Goal: Task Accomplishment & Management: Manage account settings

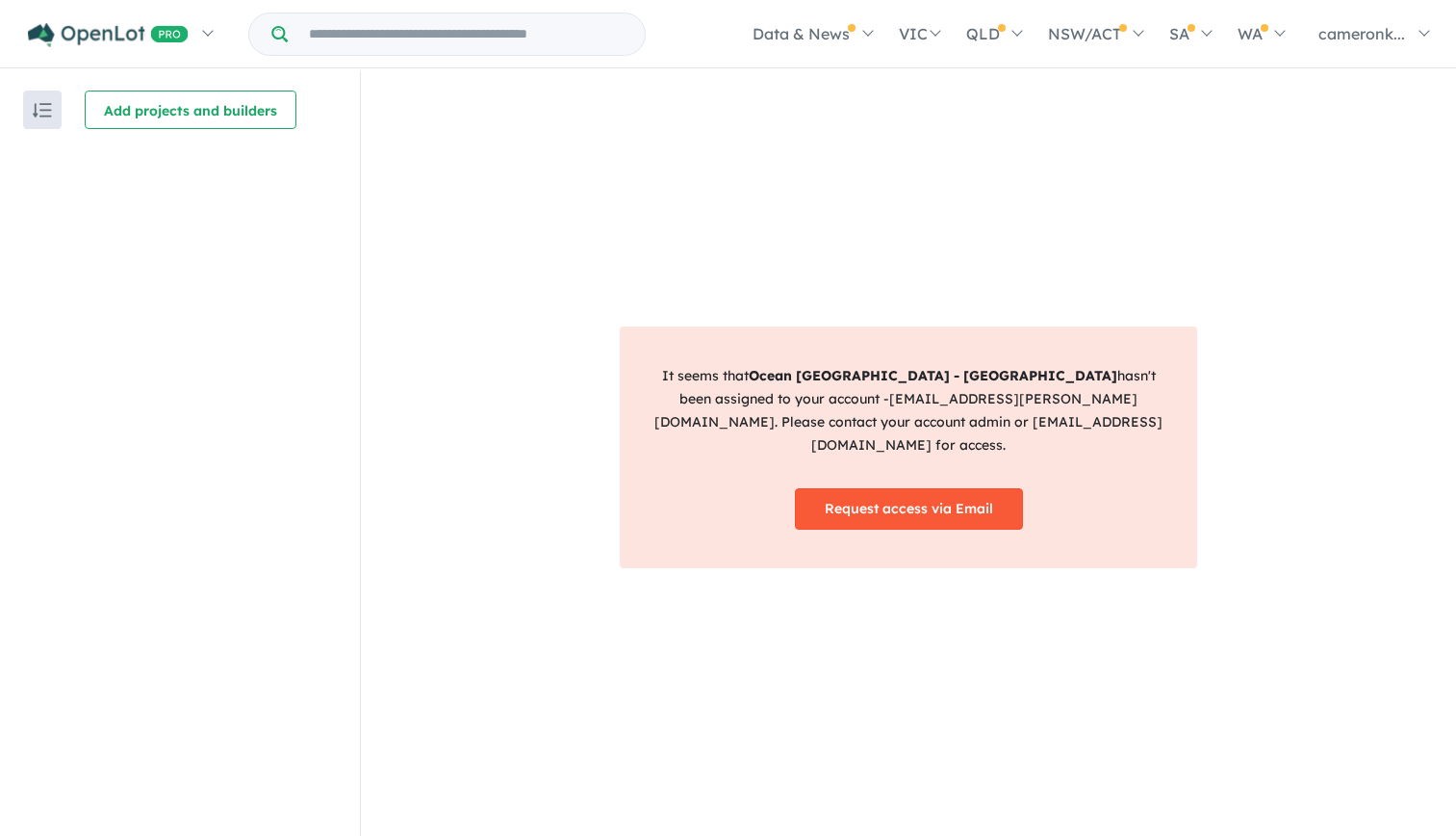
click at [910, 497] on link "Request access via Email" at bounding box center [909, 509] width 228 height 42
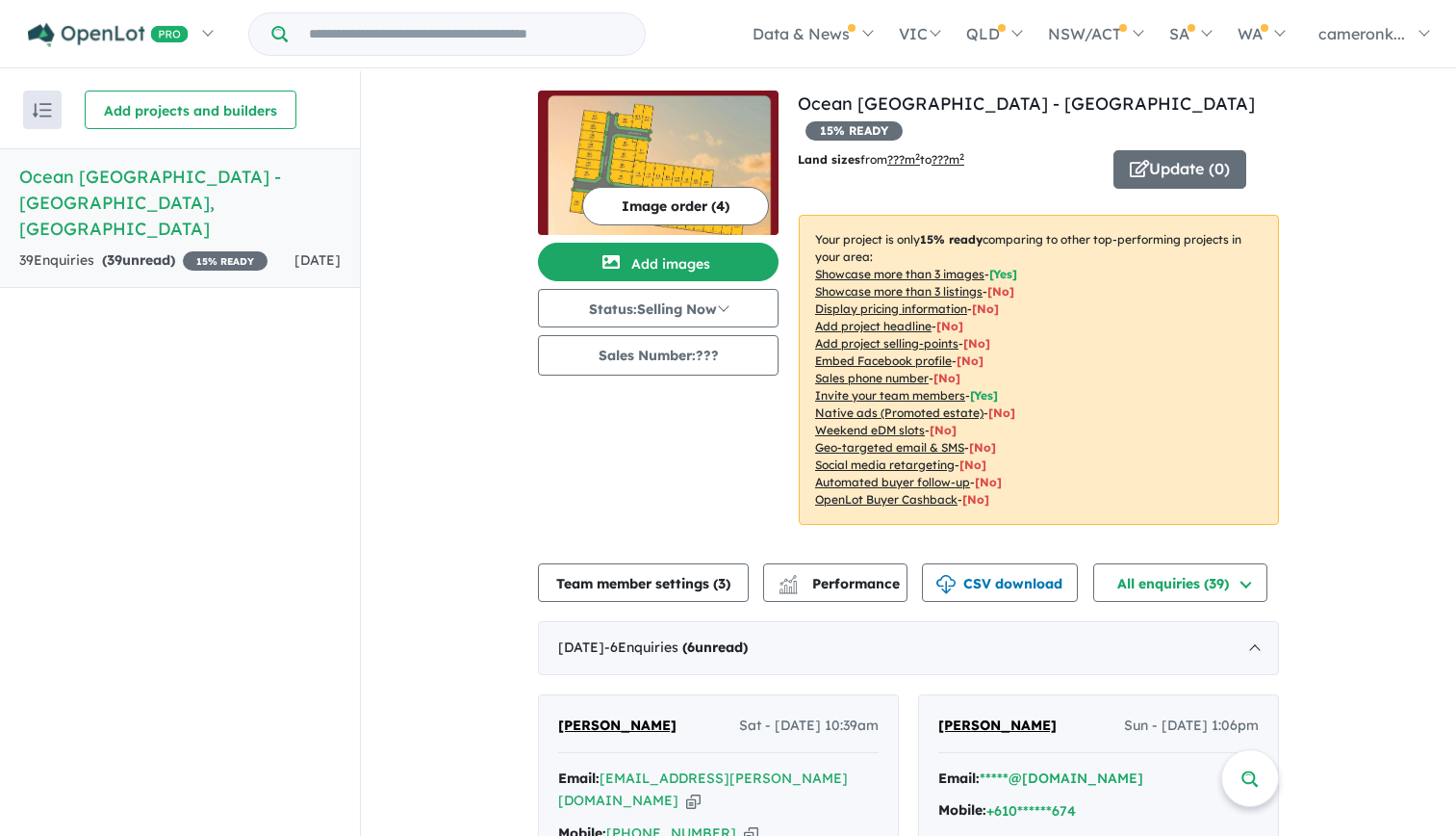
click at [350, 459] on div "Recent enquiries first Most unread enquiries first Most enquiries first By name…" at bounding box center [179, 455] width 360 height 768
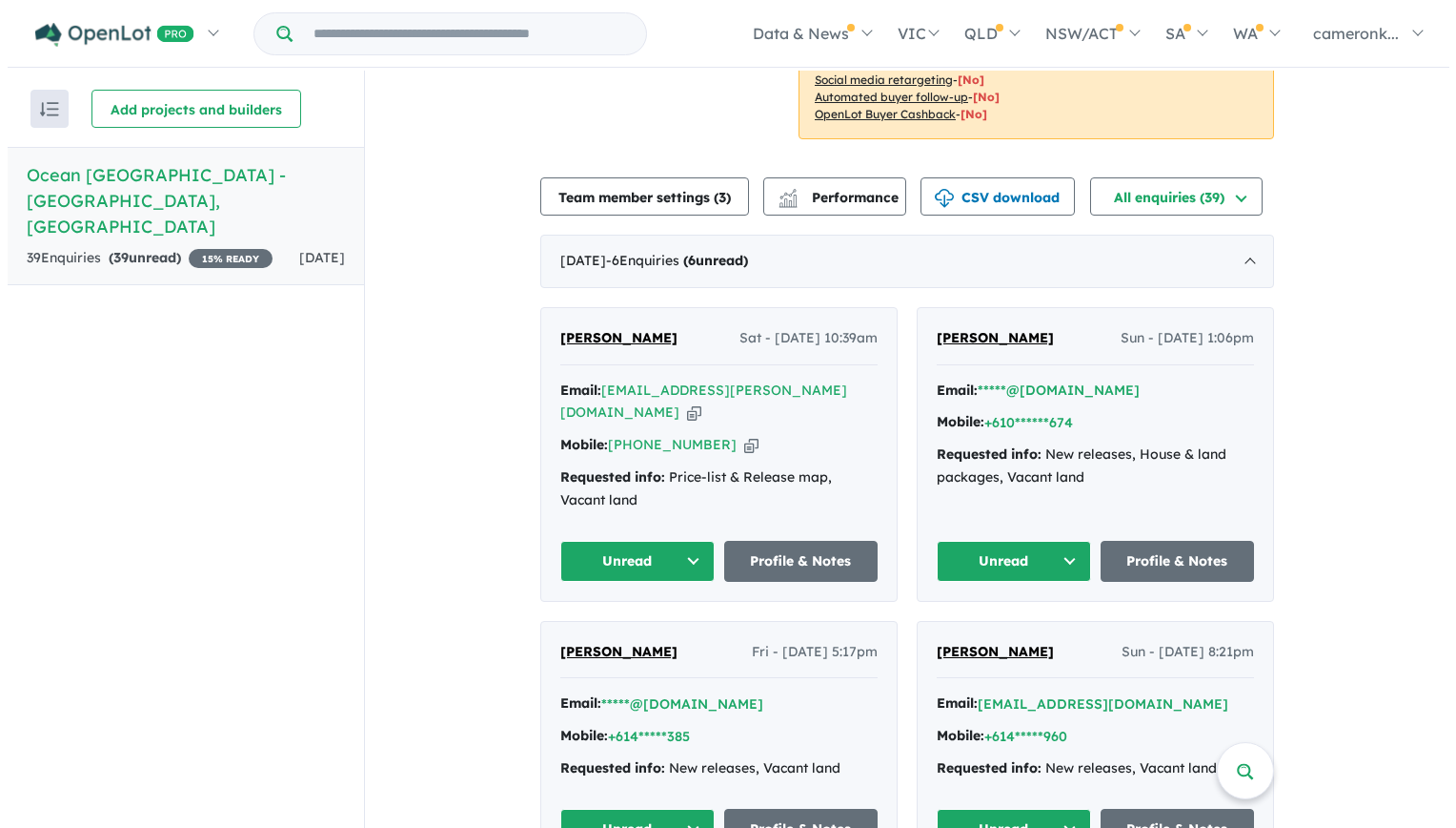
scroll to position [381, 0]
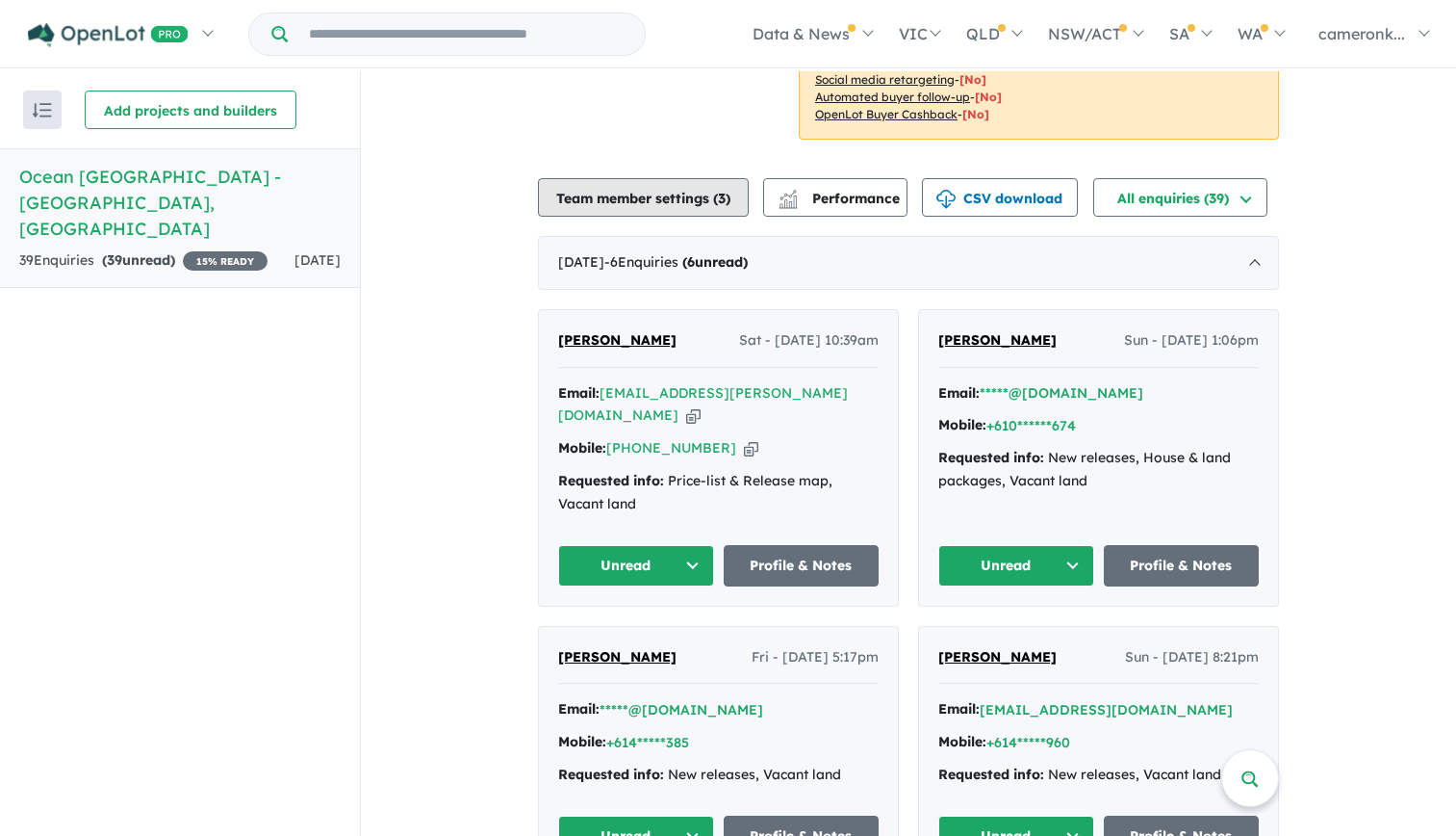
click at [645, 179] on button "Team member settings ( 3 )" at bounding box center [643, 197] width 211 height 39
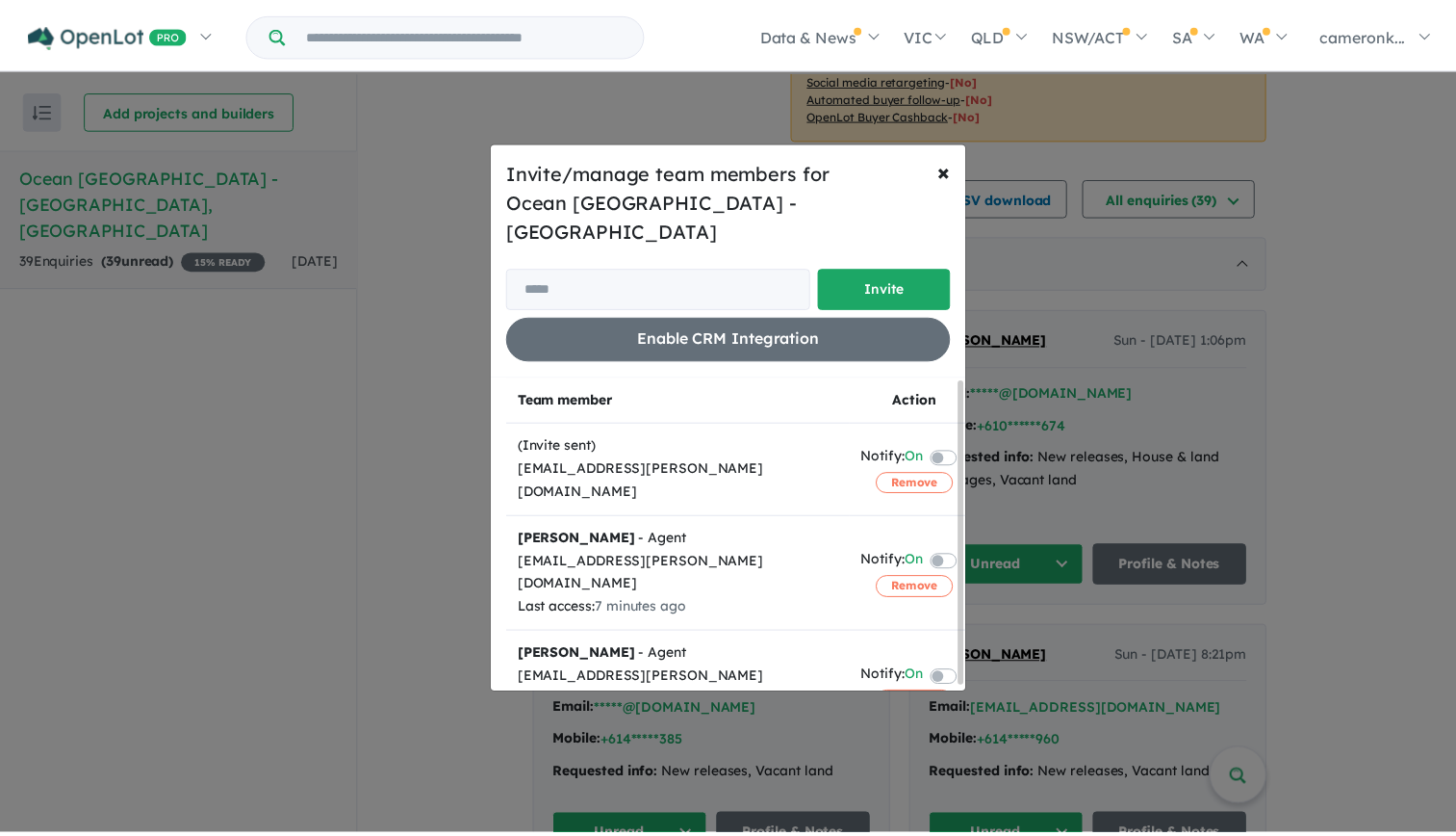
scroll to position [0, 0]
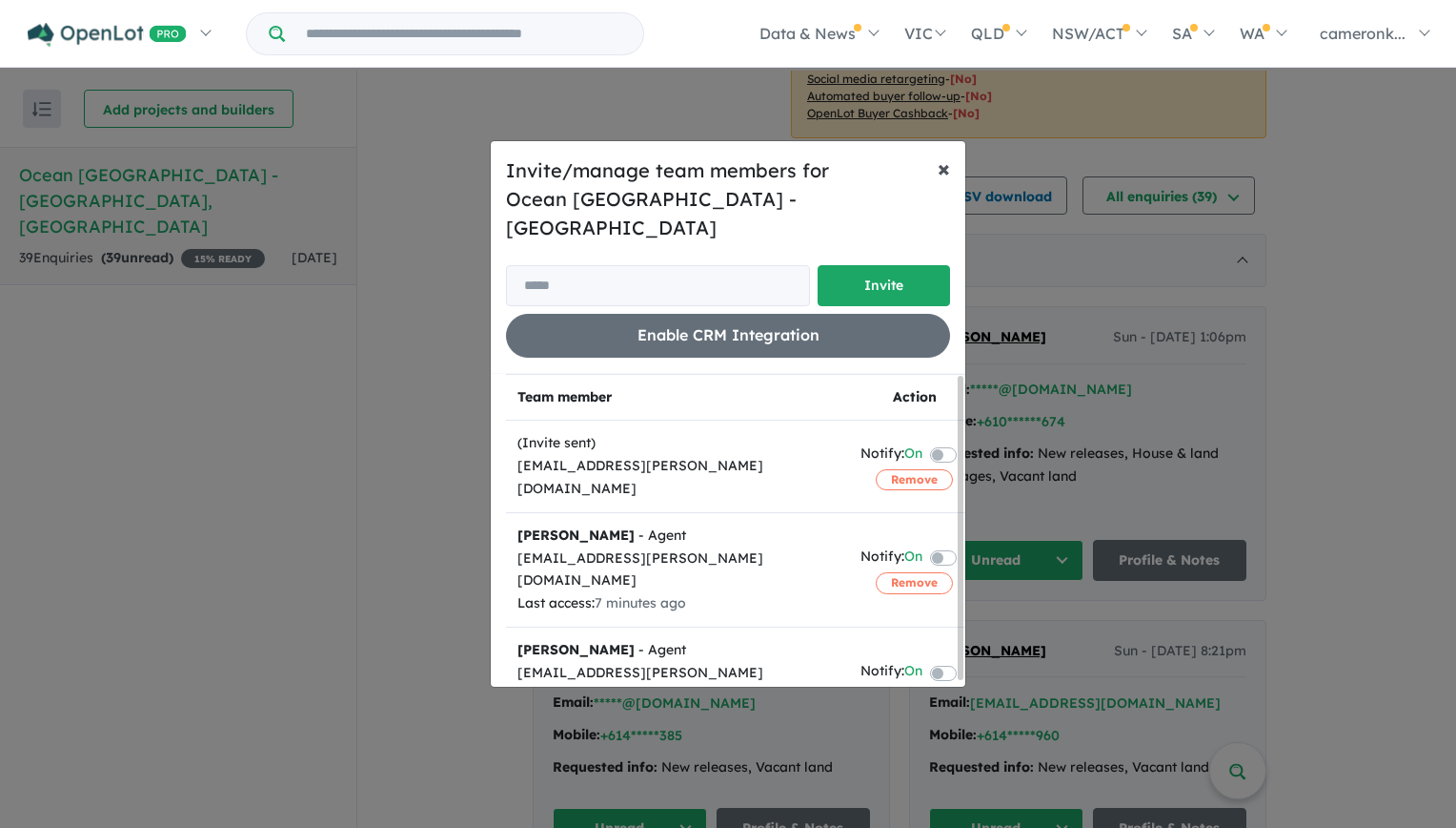
click at [949, 179] on span "×" at bounding box center [944, 167] width 13 height 28
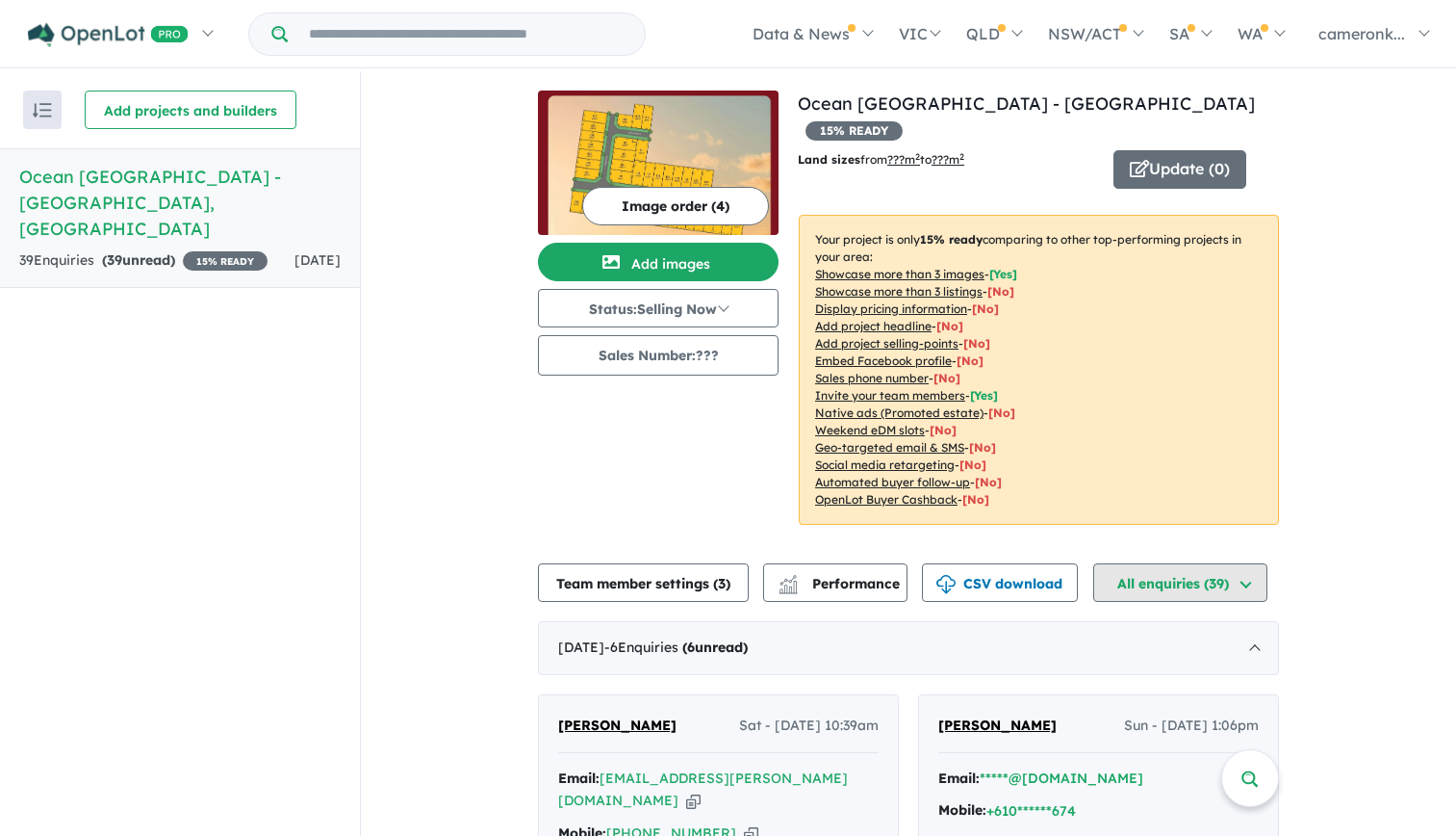
click at [1248, 563] on button "All enquiries ( 39 )" at bounding box center [1180, 582] width 174 height 39
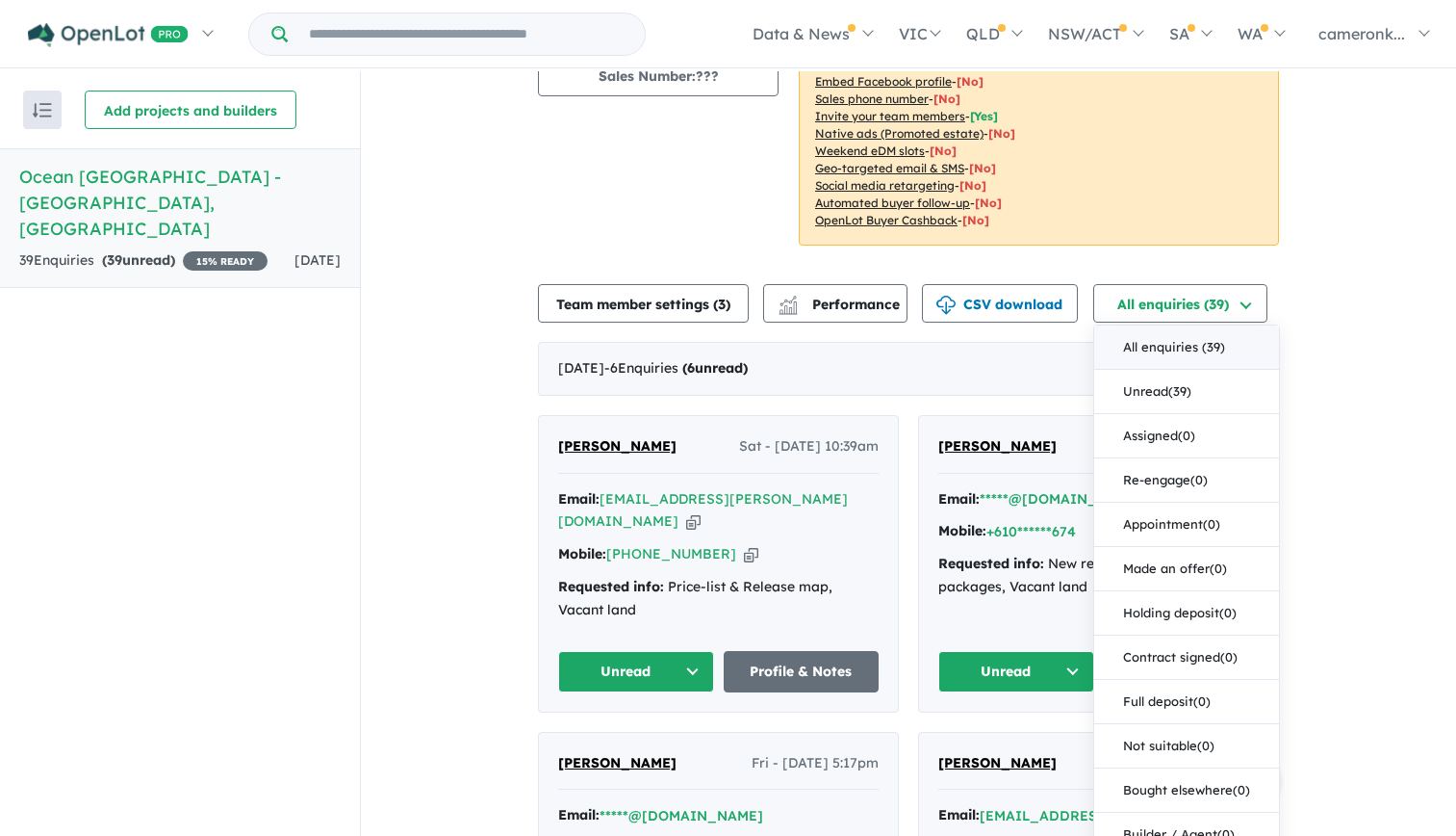
scroll to position [289, 0]
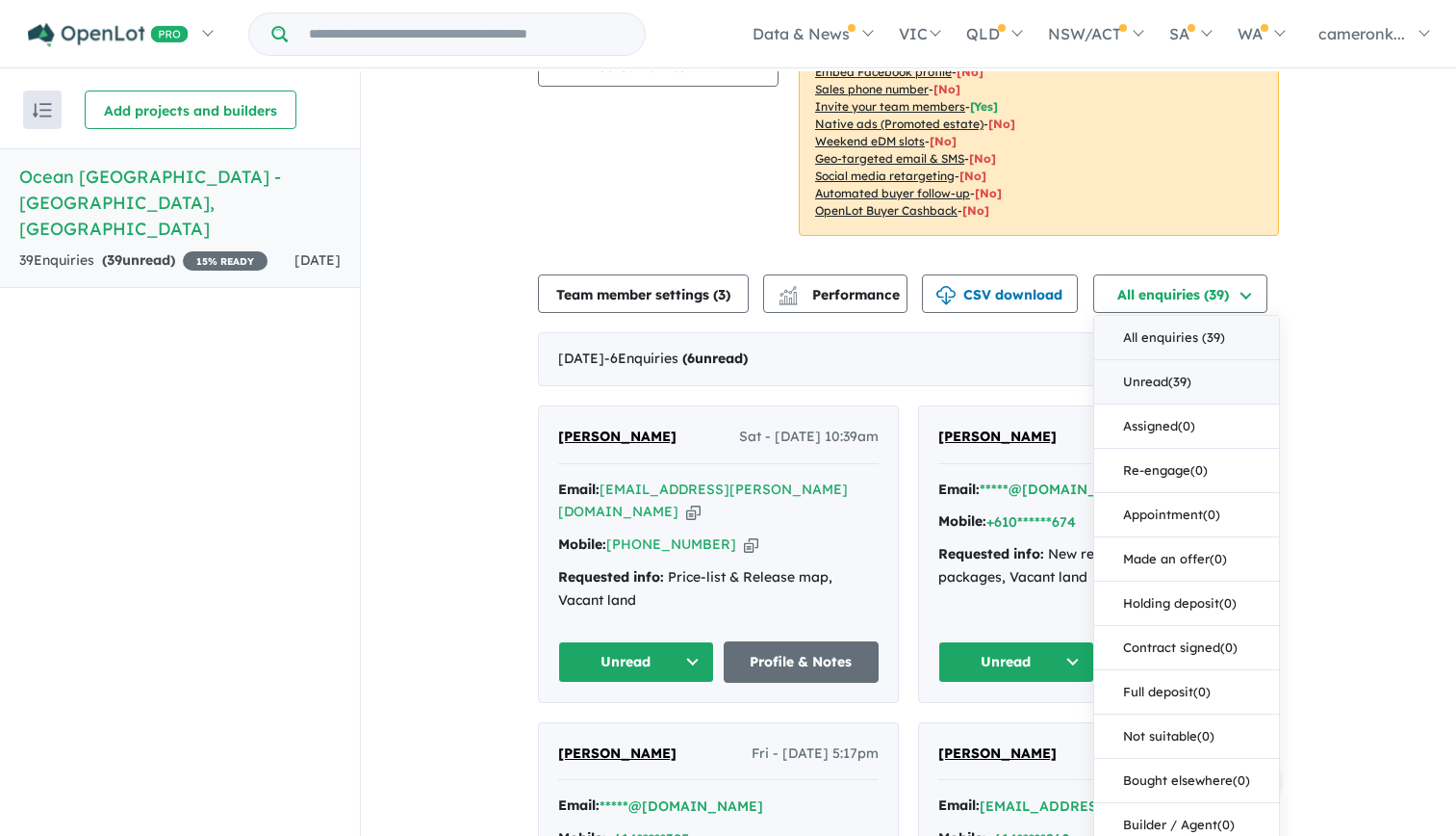
click at [1184, 360] on button "Unread ( 39 )" at bounding box center [1186, 382] width 184 height 45
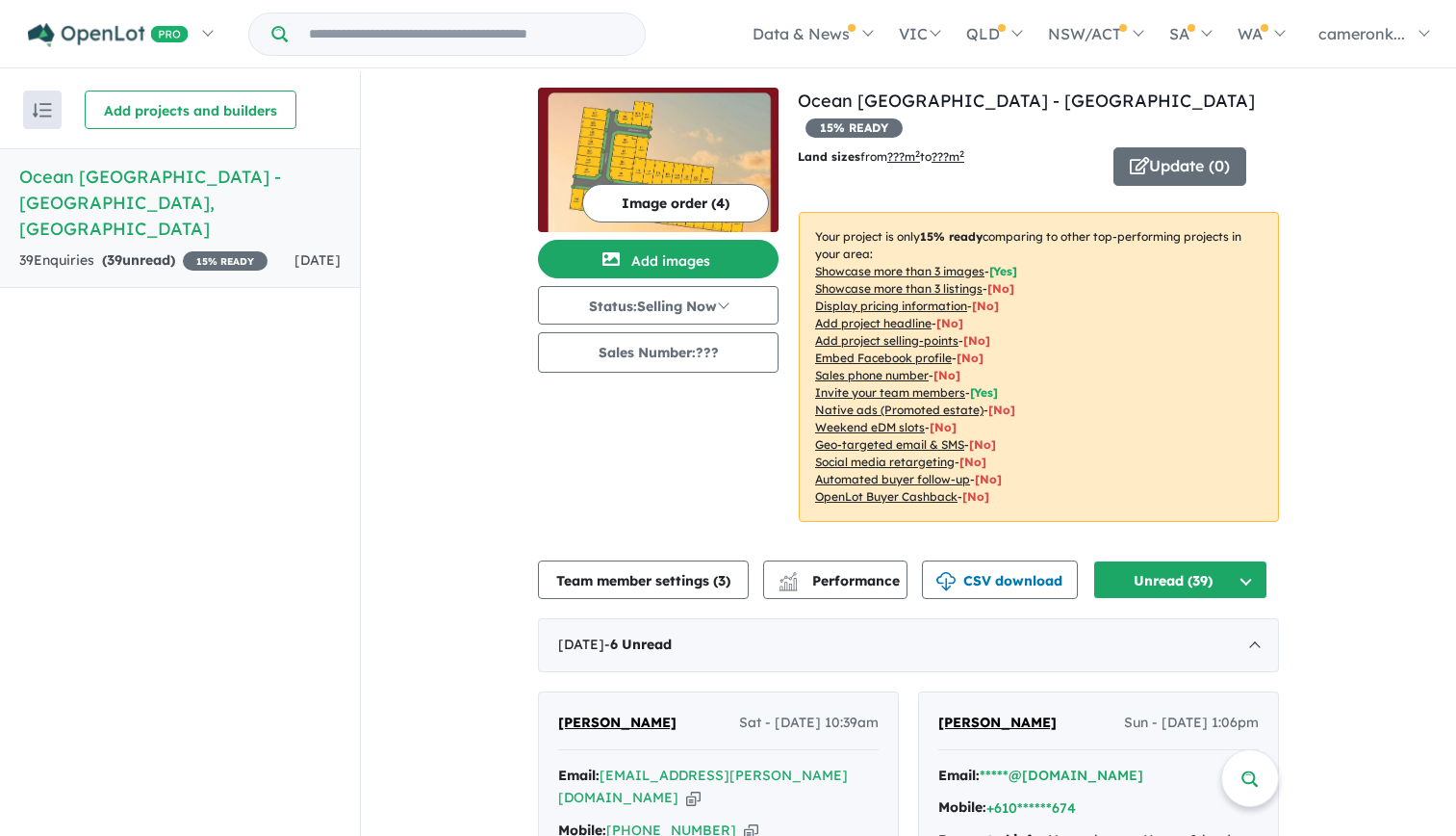
scroll to position [0, 0]
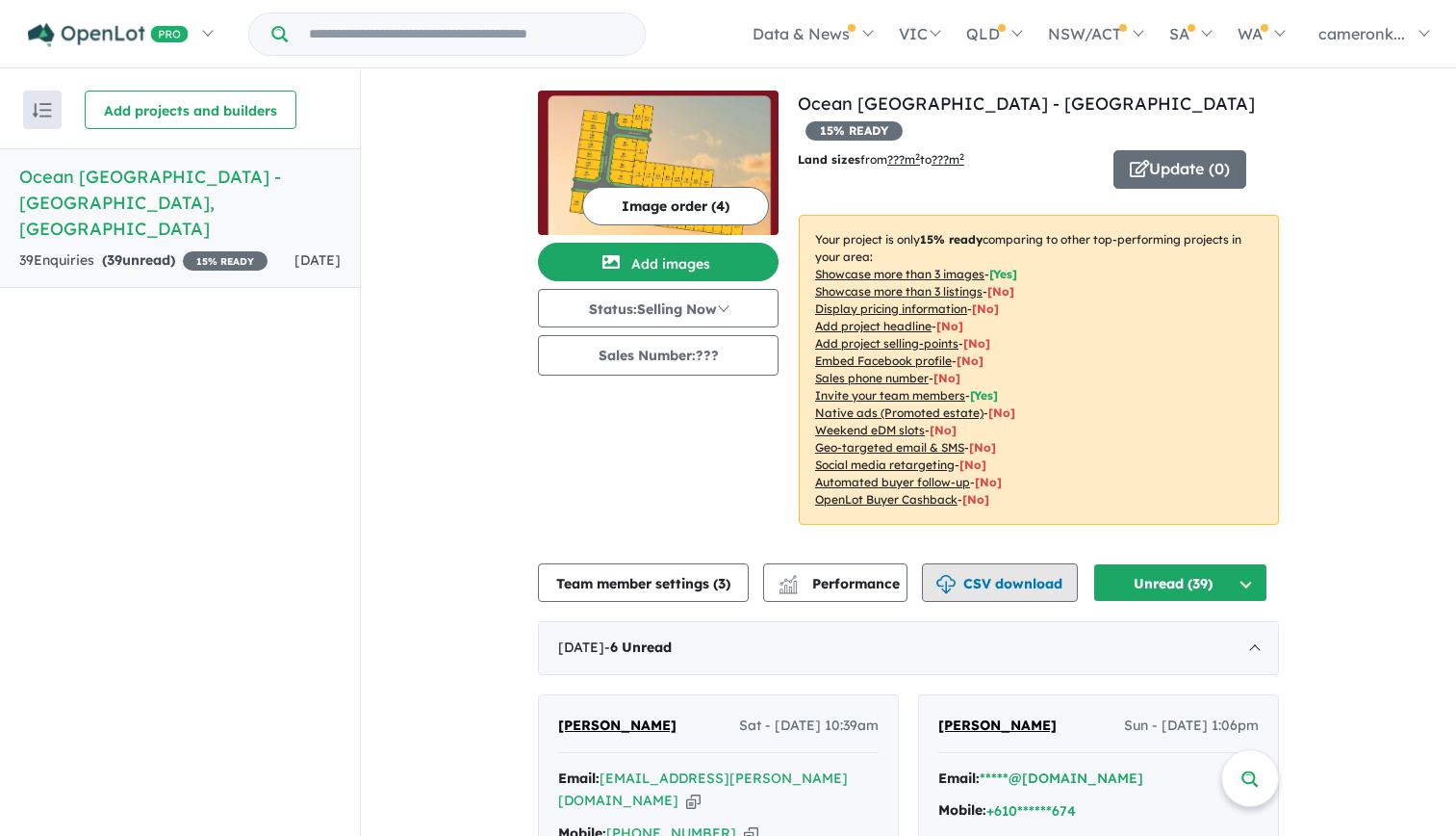
click at [1011, 563] on button "CSV download" at bounding box center [999, 582] width 156 height 39
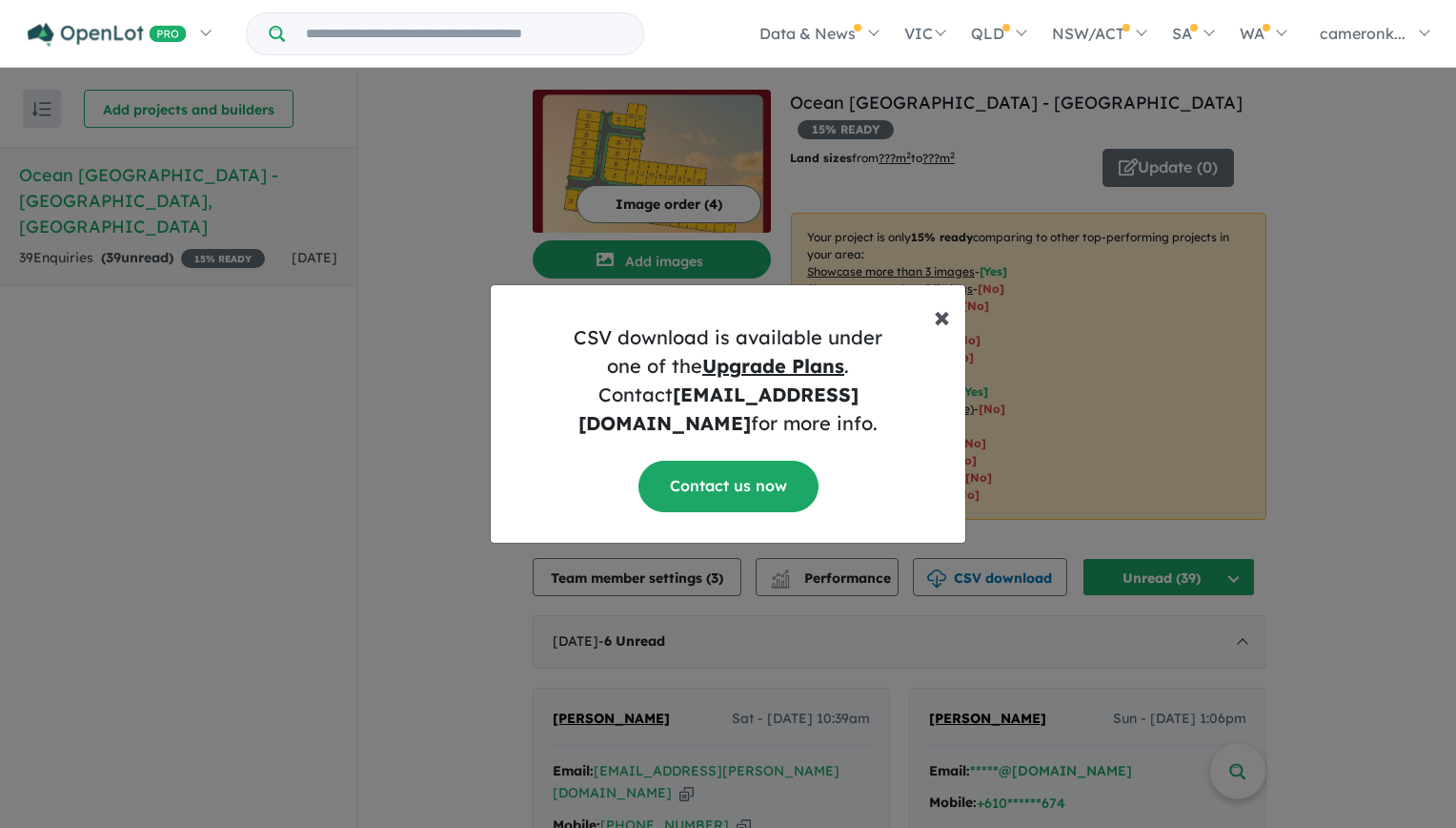
click at [941, 325] on span "×" at bounding box center [942, 315] width 17 height 38
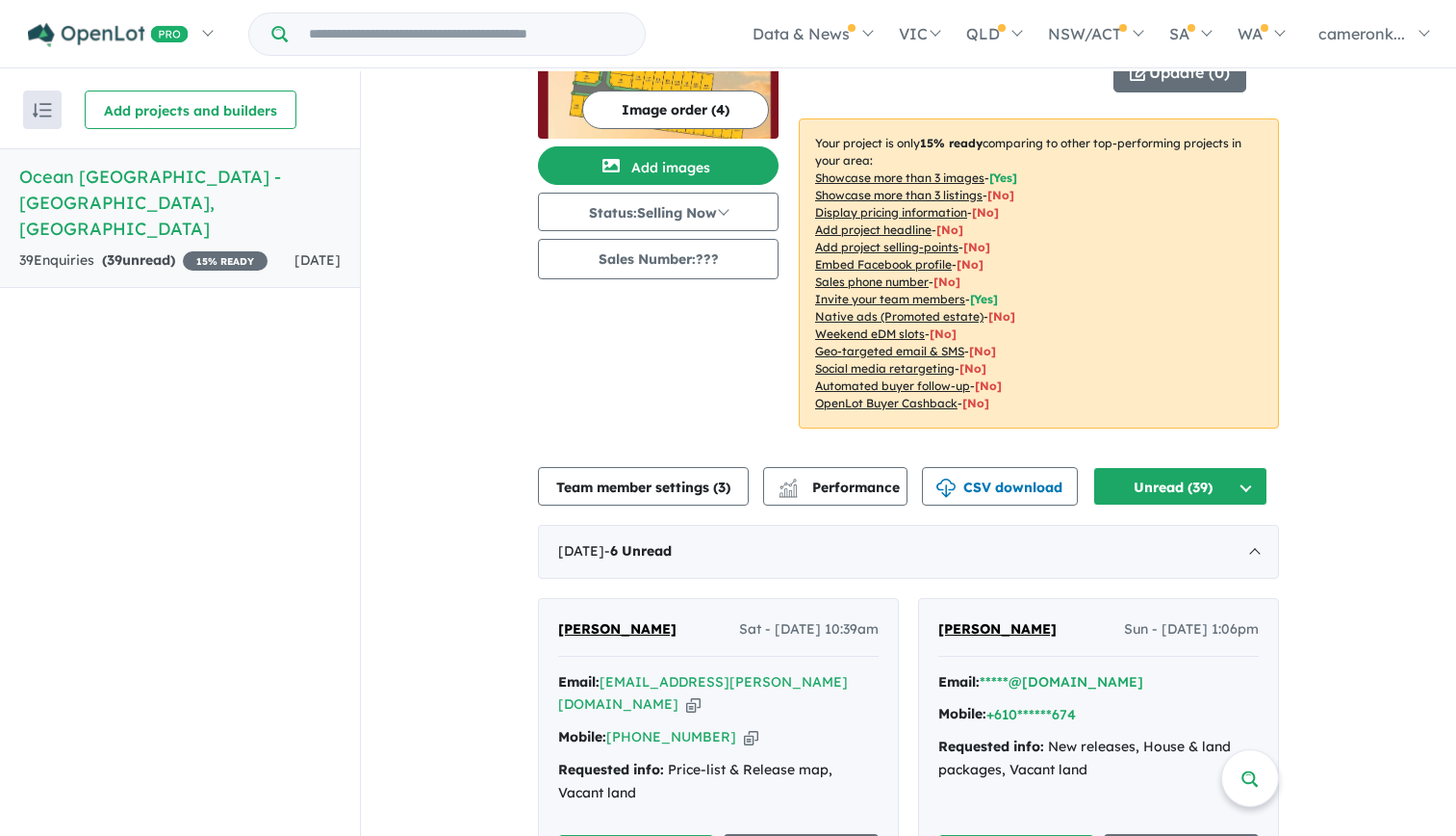
scroll to position [289, 0]
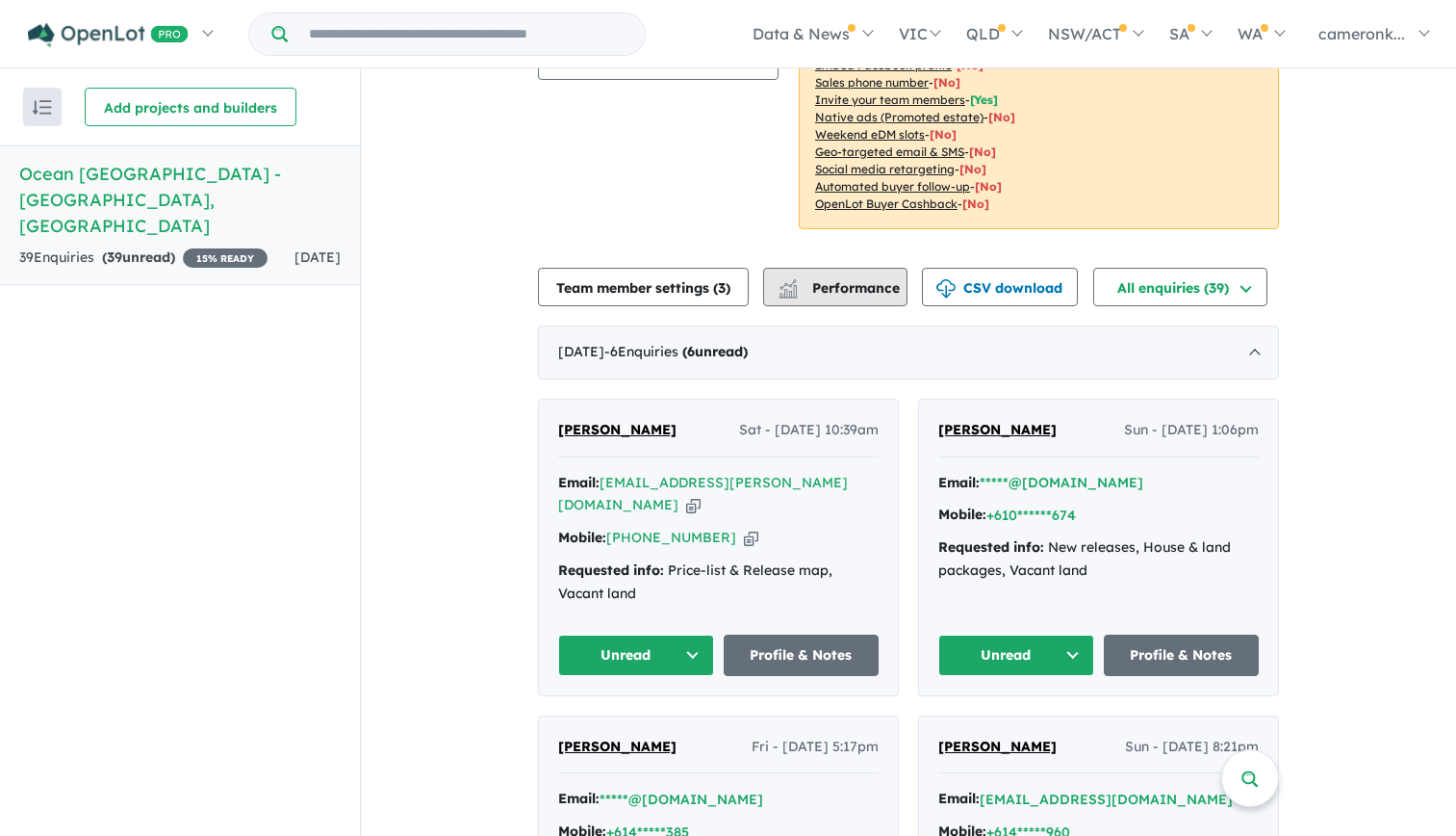
scroll to position [481, 0]
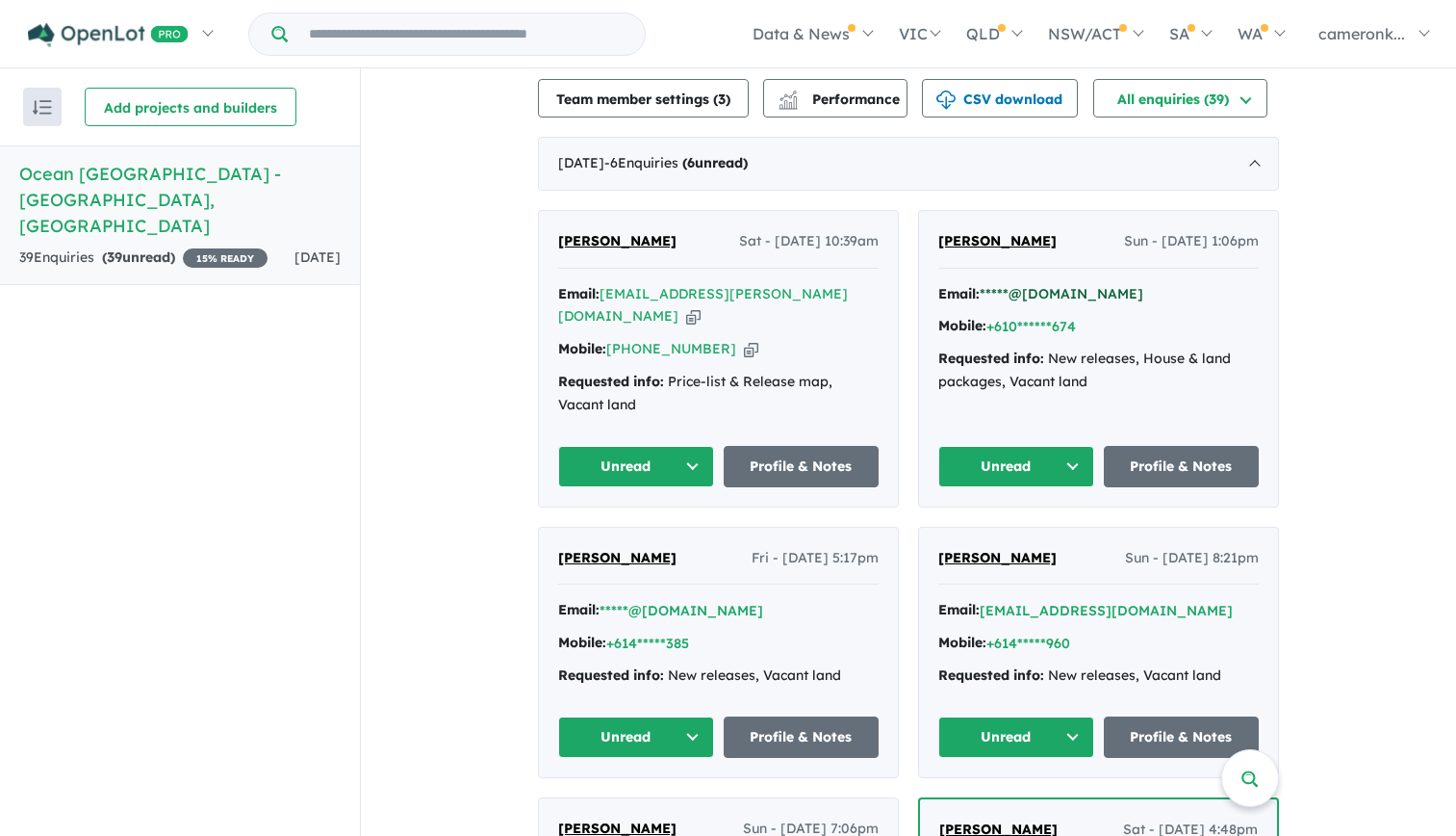
click at [1047, 284] on button "*****@yahoo.com" at bounding box center [1061, 294] width 164 height 20
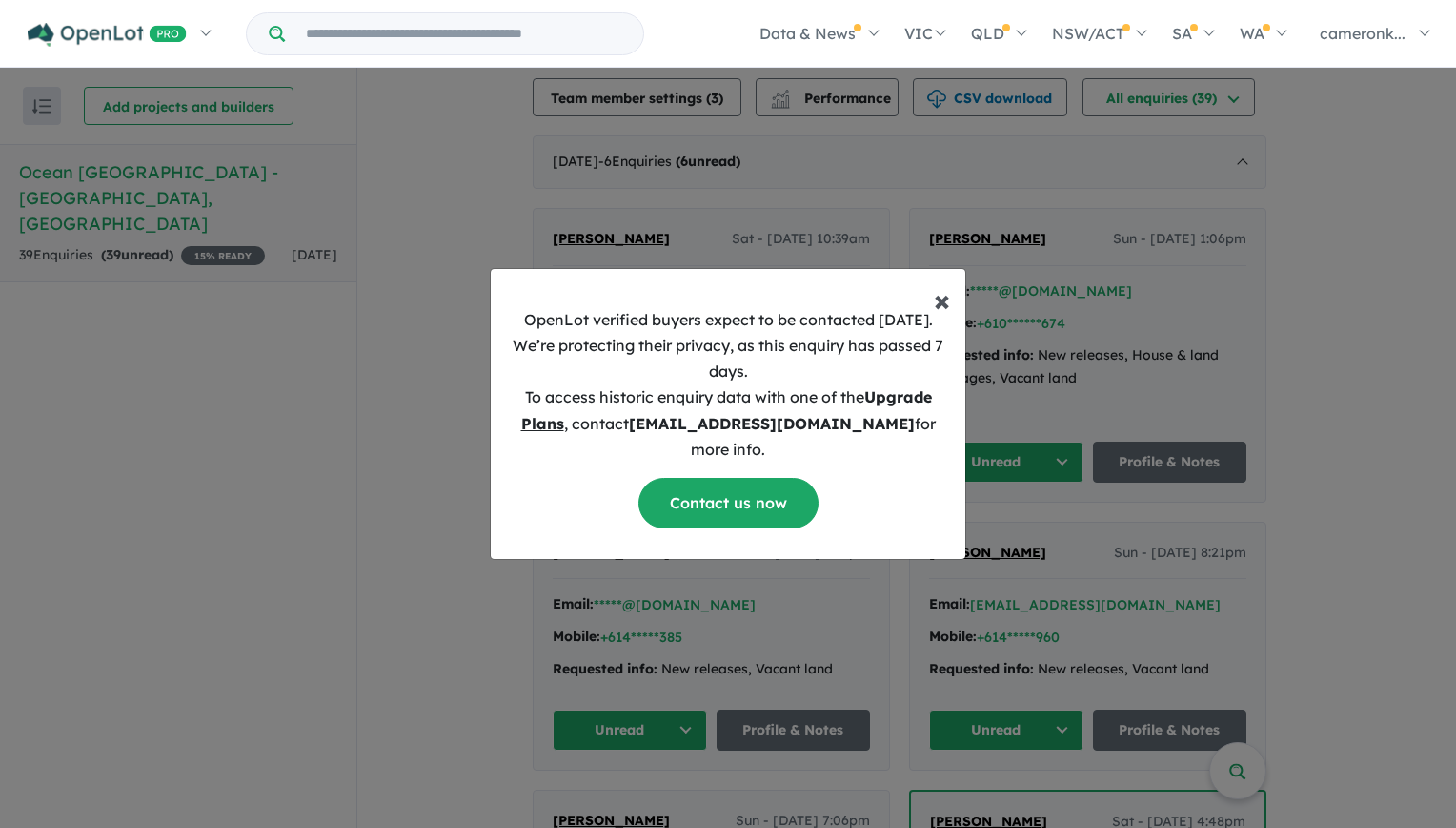
click at [947, 306] on span "×" at bounding box center [942, 299] width 17 height 38
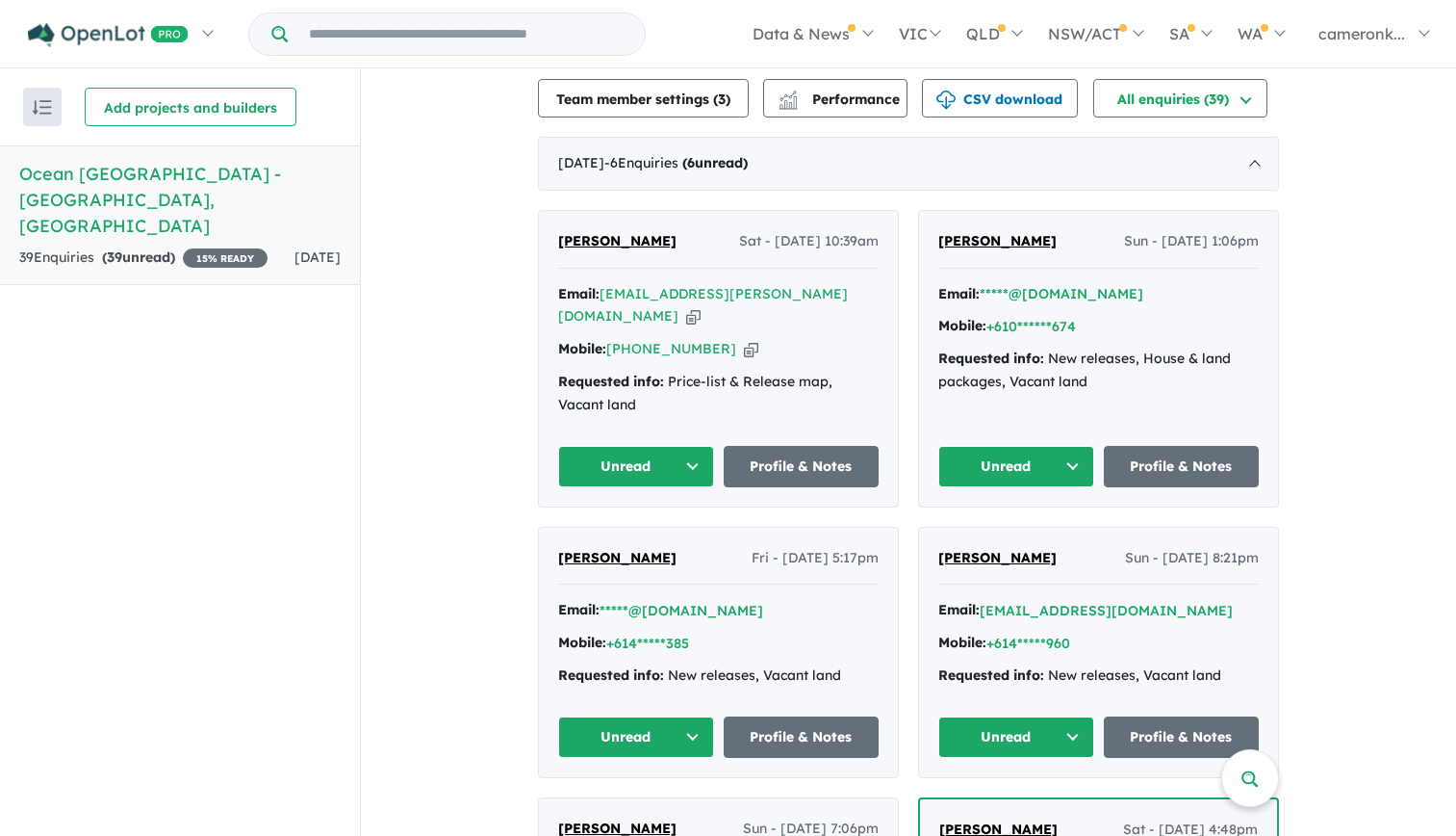
click at [1005, 232] on span "[PERSON_NAME]" at bounding box center [997, 240] width 118 height 17
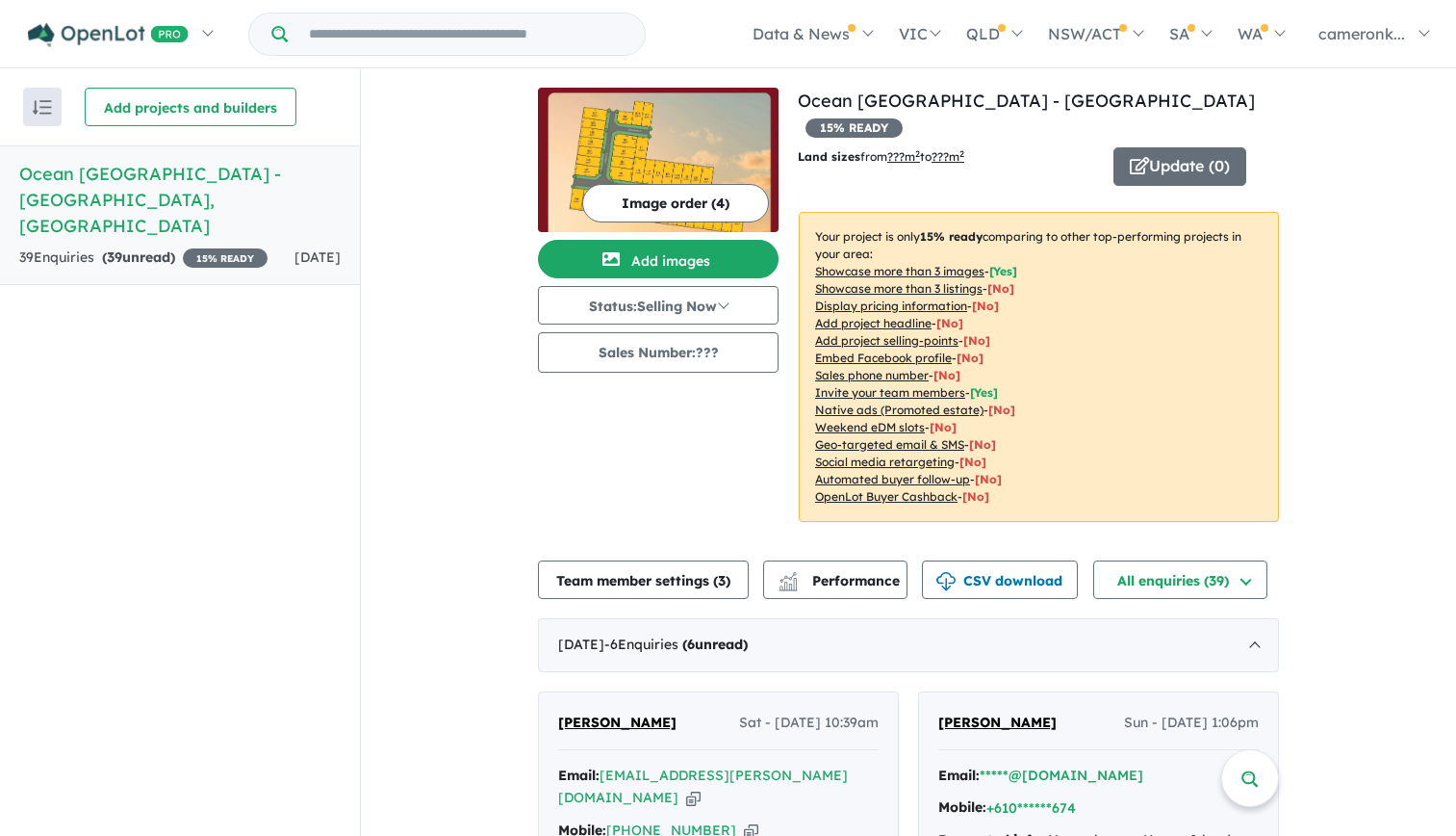
scroll to position [0, 0]
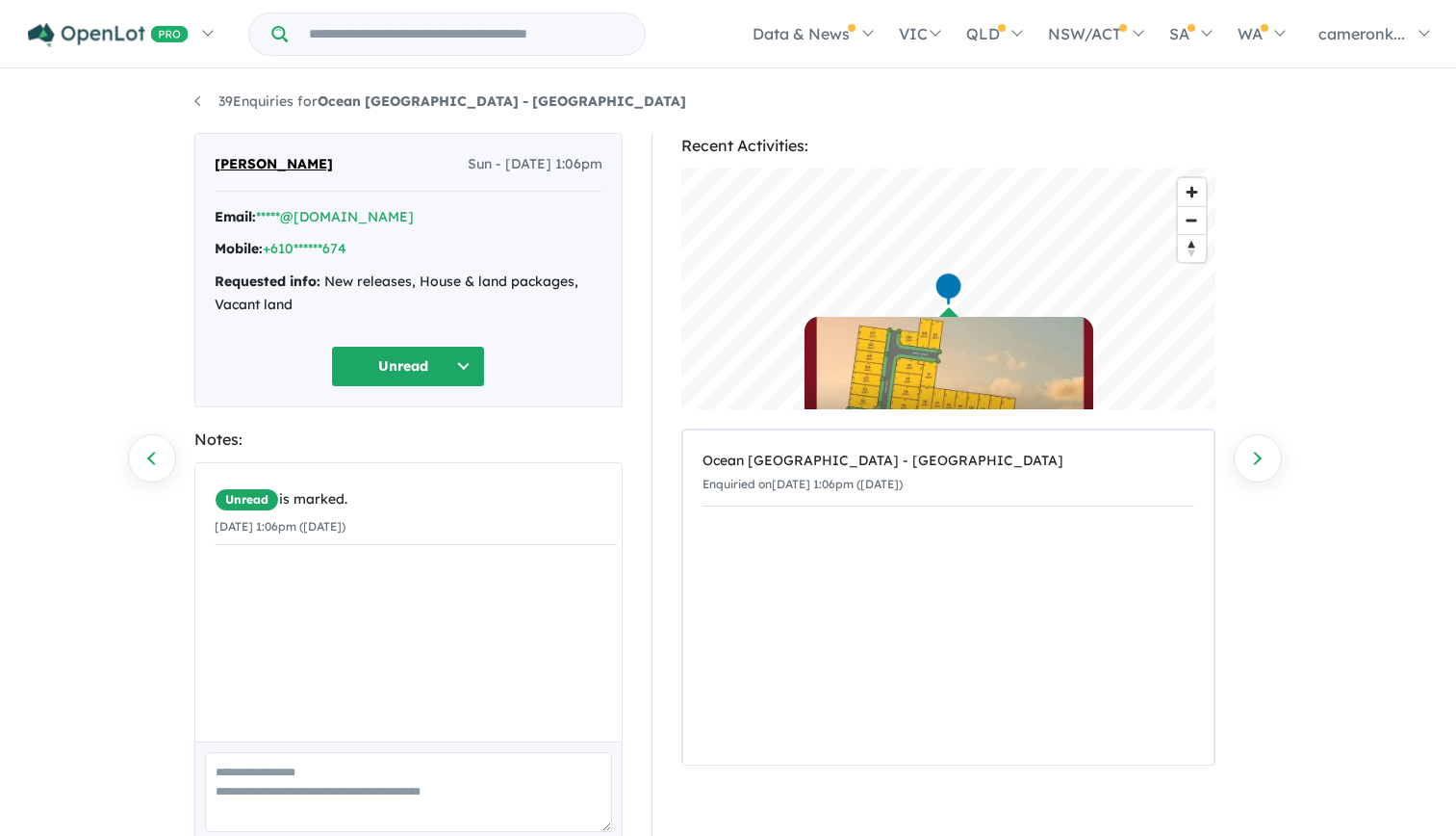
click at [229, 220] on strong "Email:" at bounding box center [236, 216] width 42 height 17
click at [335, 220] on link "*****@[DOMAIN_NAME]" at bounding box center [334, 216] width 158 height 17
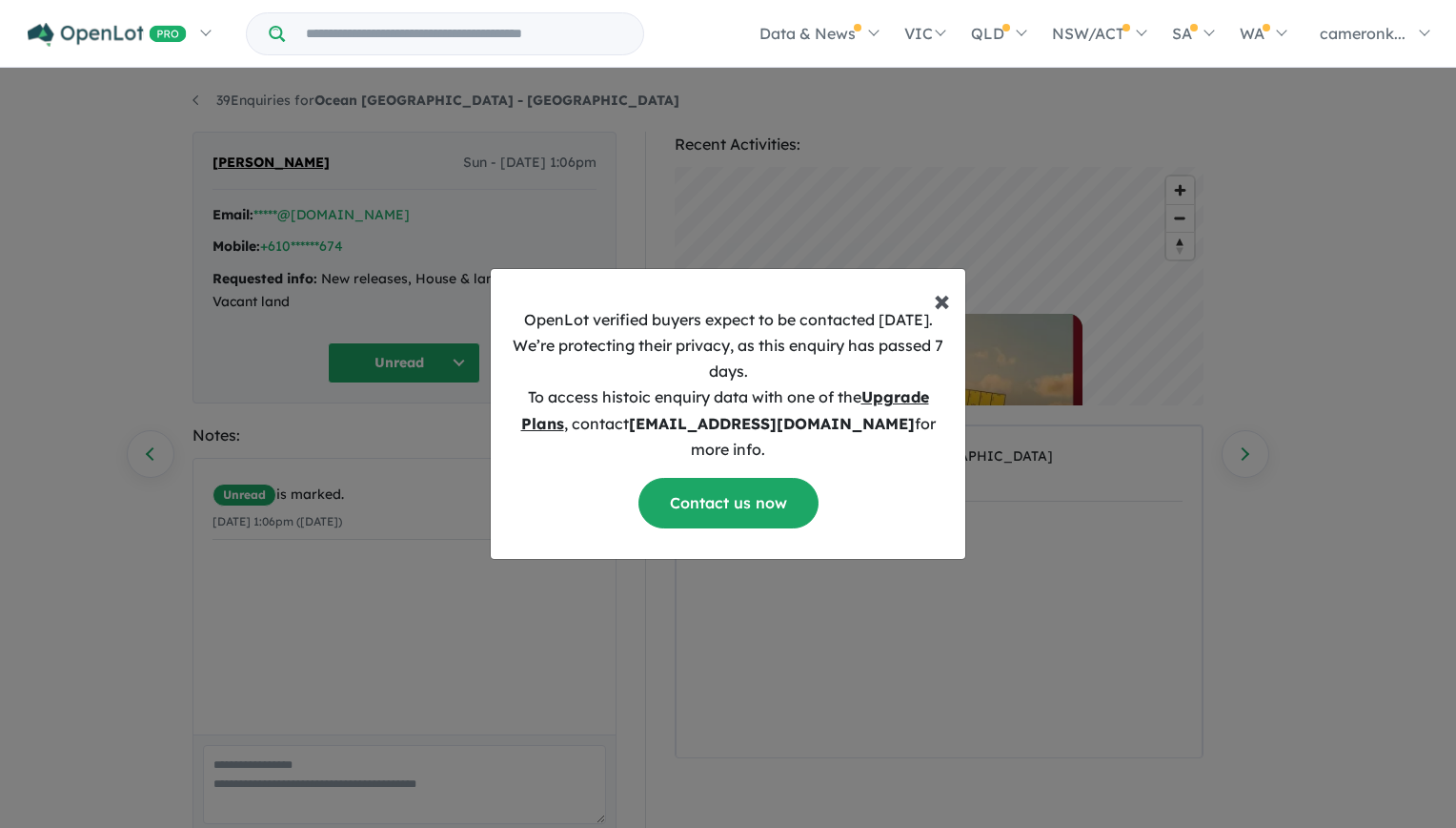
click at [939, 314] on span "×" at bounding box center [942, 299] width 17 height 38
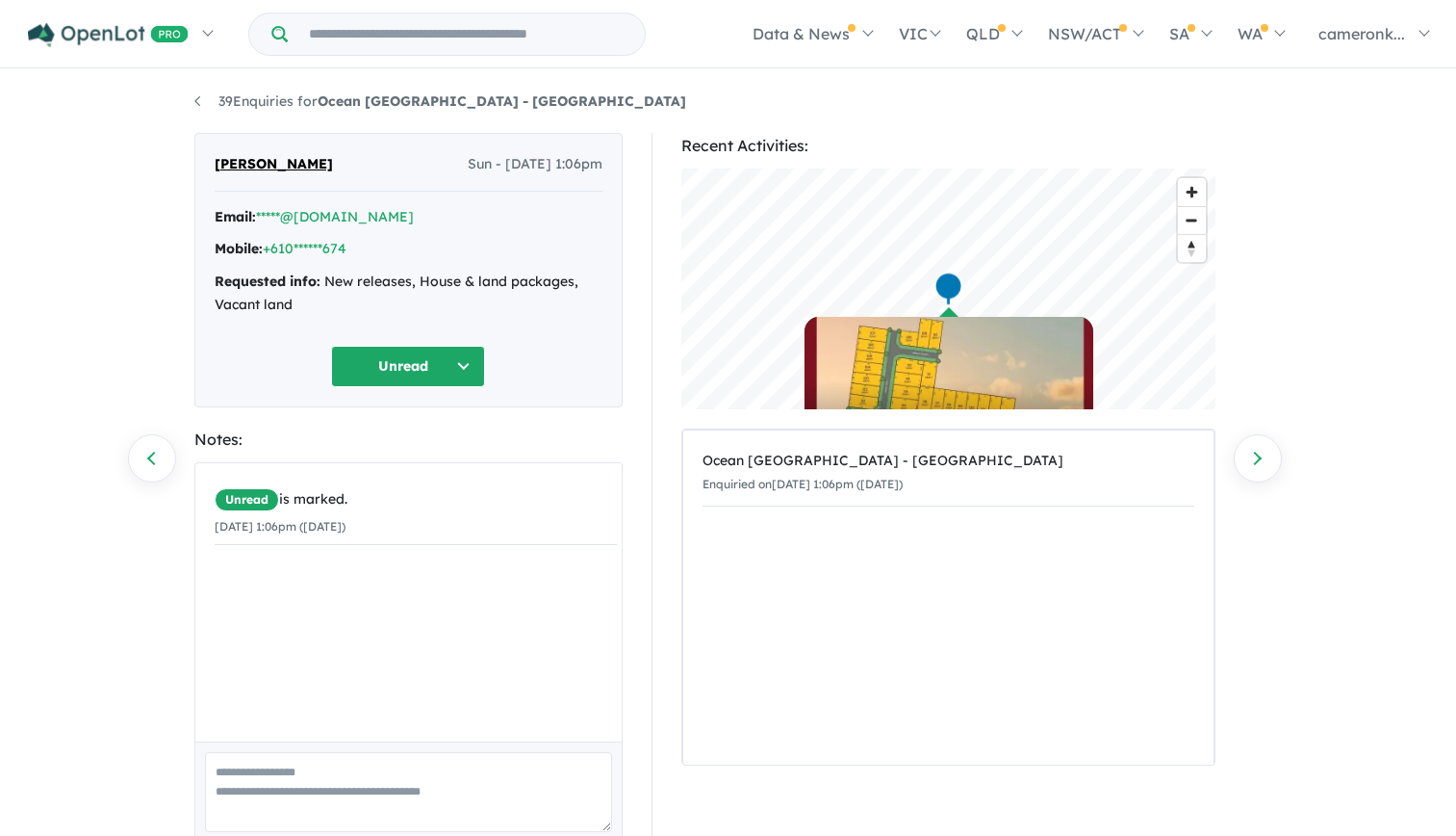
click at [876, 110] on ul "39 Enquiries for Ocean [GEOGRAPHIC_DATA] - [GEOGRAPHIC_DATA]" at bounding box center [728, 101] width 1068 height 23
